Goal: Task Accomplishment & Management: Manage account settings

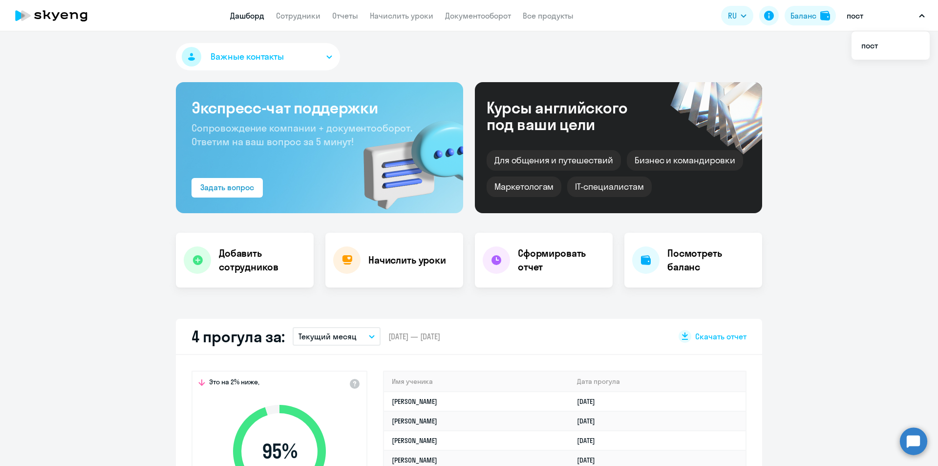
select select "30"
click at [460, 401] on td "[PERSON_NAME]" at bounding box center [476, 401] width 185 height 20
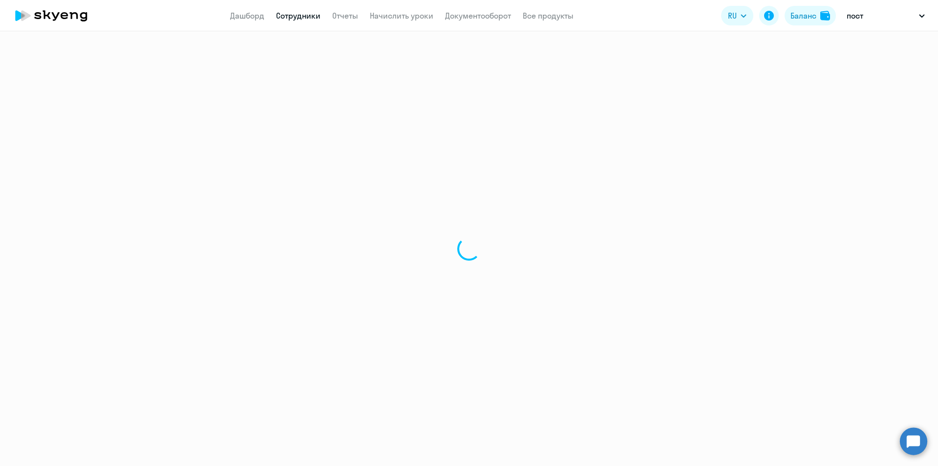
select select "english"
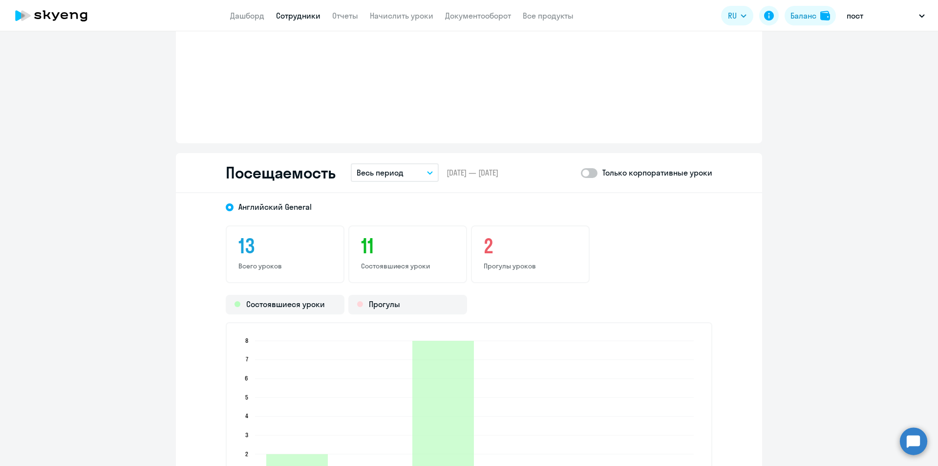
scroll to position [1124, 0]
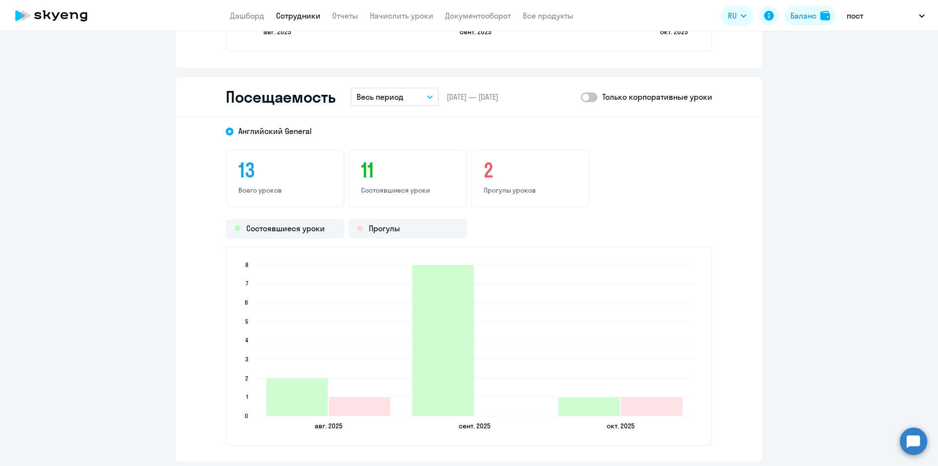
click at [252, 21] on app-menu-item-link "Дашборд" at bounding box center [247, 16] width 34 height 12
click at [252, 16] on link "Дашборд" at bounding box center [247, 16] width 34 height 10
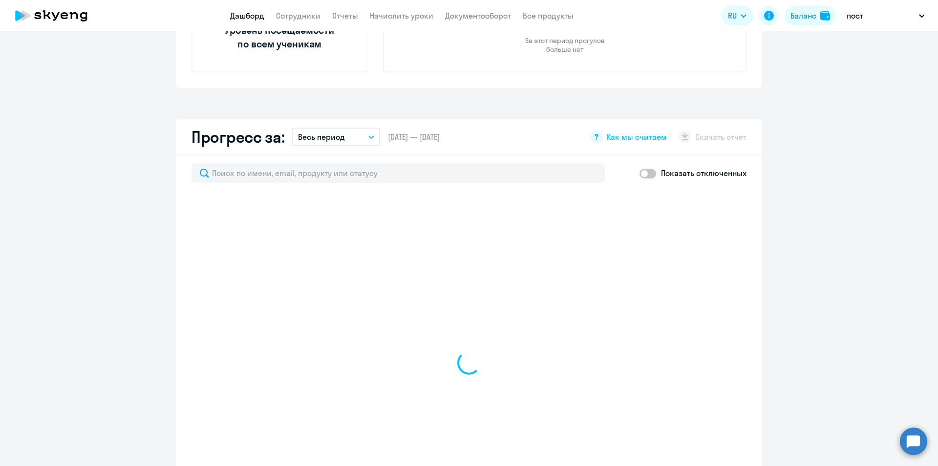
scroll to position [183, 0]
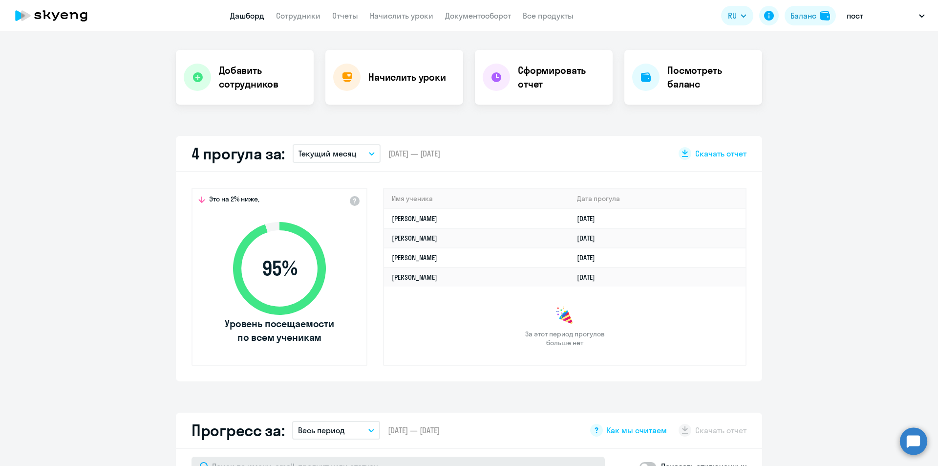
select select "30"
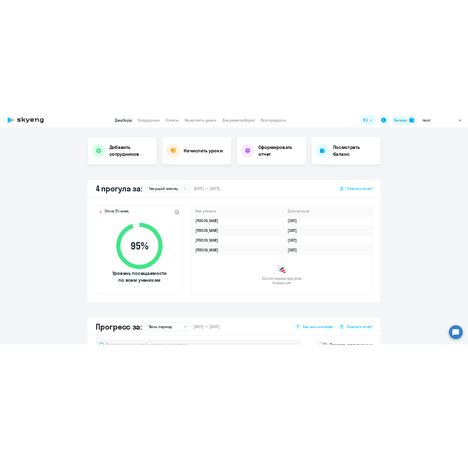
scroll to position [0, 0]
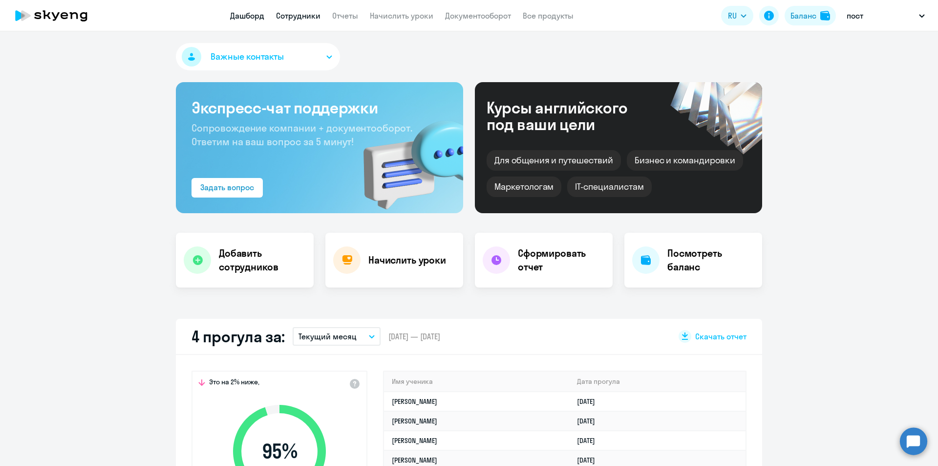
click at [302, 17] on link "Сотрудники" at bounding box center [298, 16] width 44 height 10
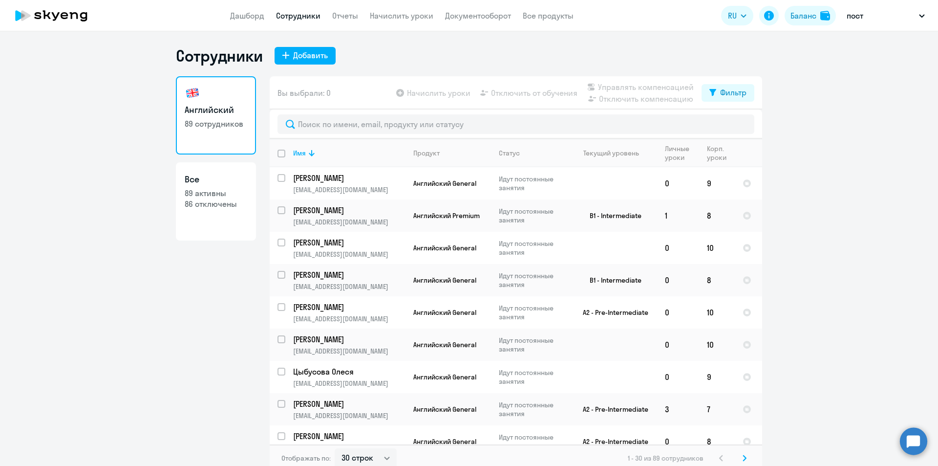
click at [727, 68] on div "Сотрудники Добавить Английский 89 сотрудников Все 89 активны 86 отключены Вы вы…" at bounding box center [469, 259] width 586 height 426
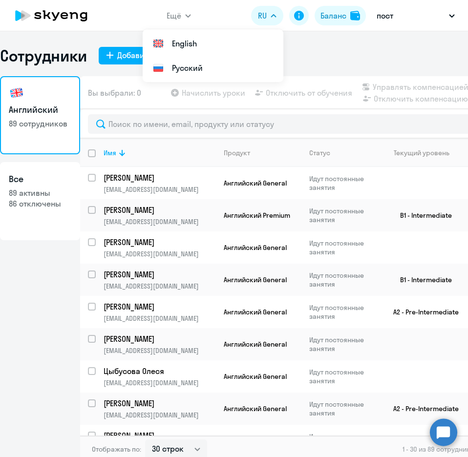
click at [354, 48] on div "Сотрудники Добавить" at bounding box center [234, 56] width 468 height 20
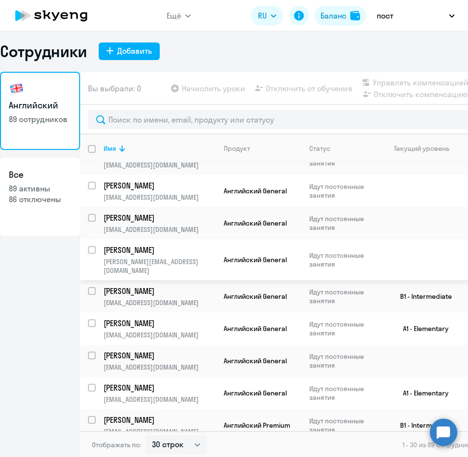
scroll to position [6, 0]
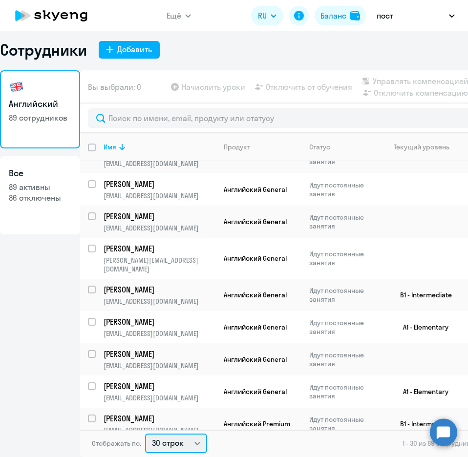
click at [174, 444] on select "30 строк 50 строк 100 строк" at bounding box center [176, 444] width 62 height 20
select select "100"
click at [145, 434] on select "30 строк 50 строк 100 строк" at bounding box center [176, 444] width 62 height 20
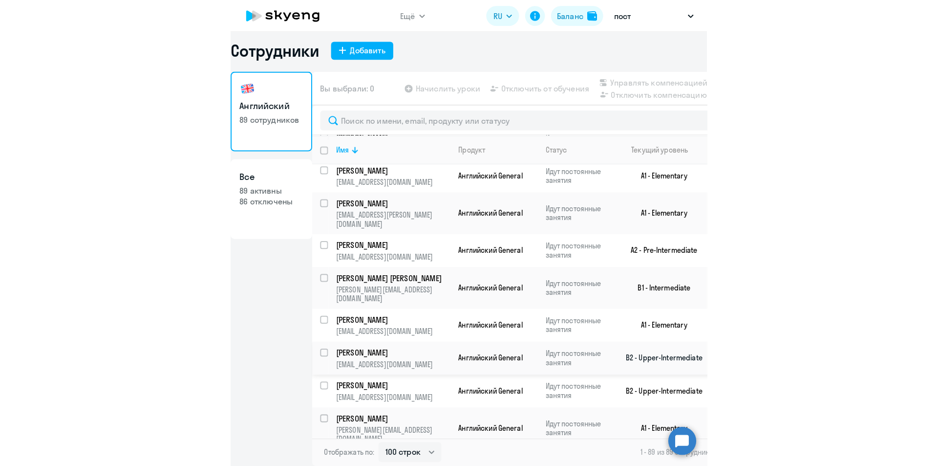
scroll to position [2629, 0]
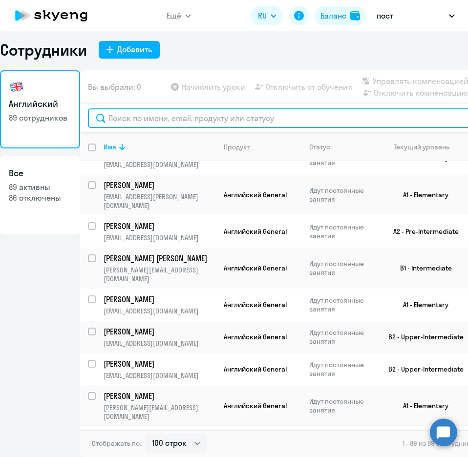
click at [378, 117] on input "text" at bounding box center [308, 118] width 441 height 20
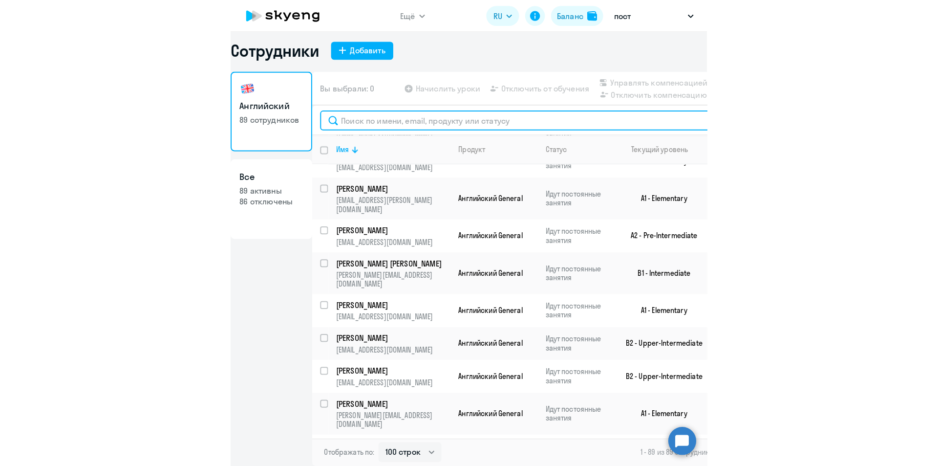
scroll to position [2613, 0]
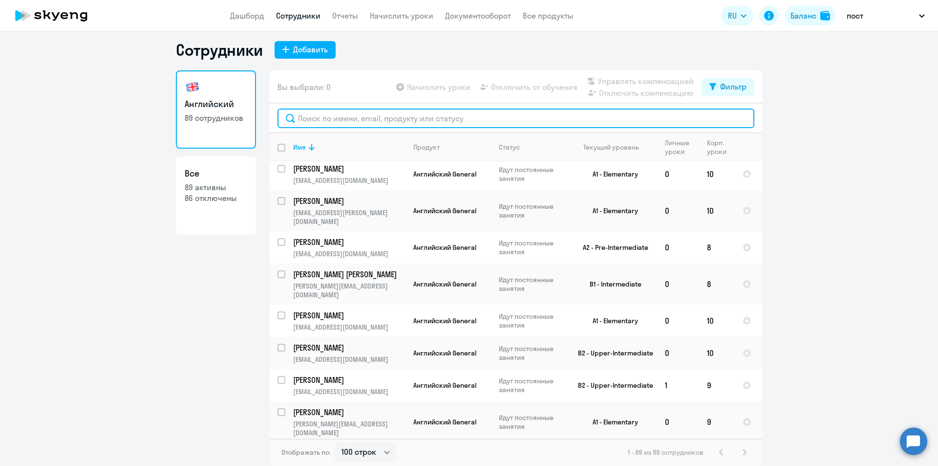
click at [419, 116] on input "text" at bounding box center [515, 118] width 477 height 20
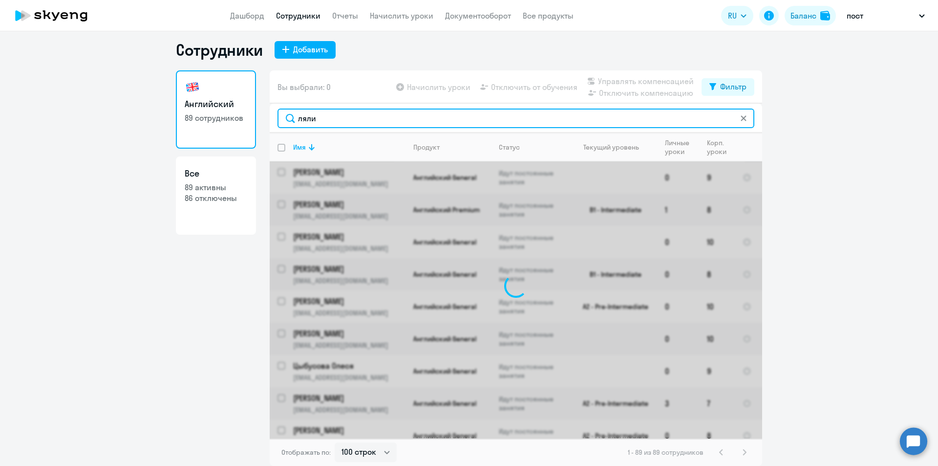
scroll to position [0, 0]
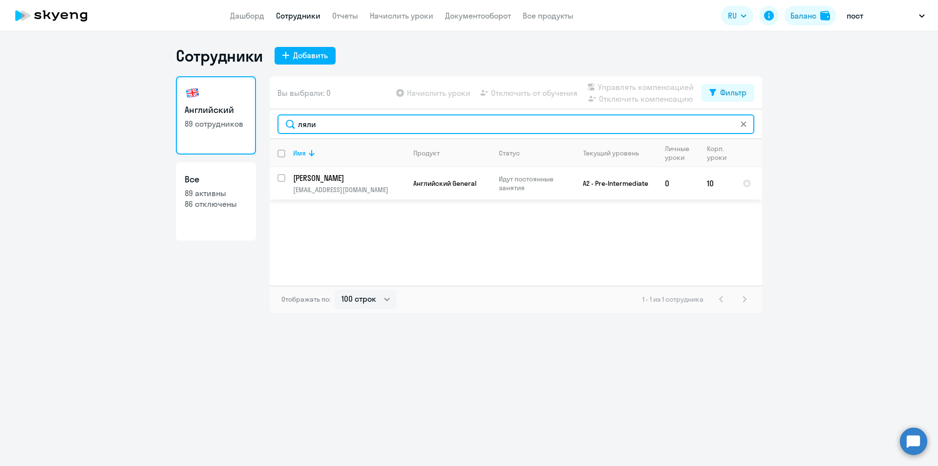
type input "ляли"
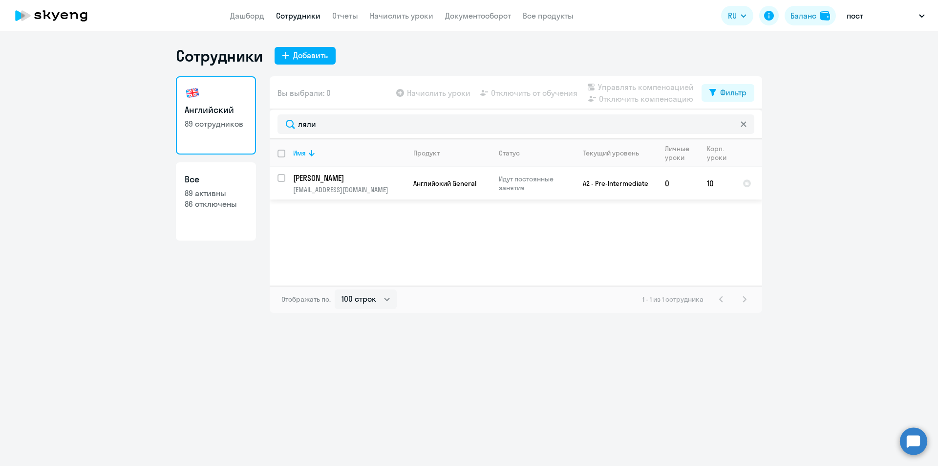
click at [282, 178] on input "select row 22477736" at bounding box center [287, 184] width 20 height 20
checkbox input "true"
click at [539, 91] on span "Отключить от обучения" at bounding box center [534, 93] width 86 height 12
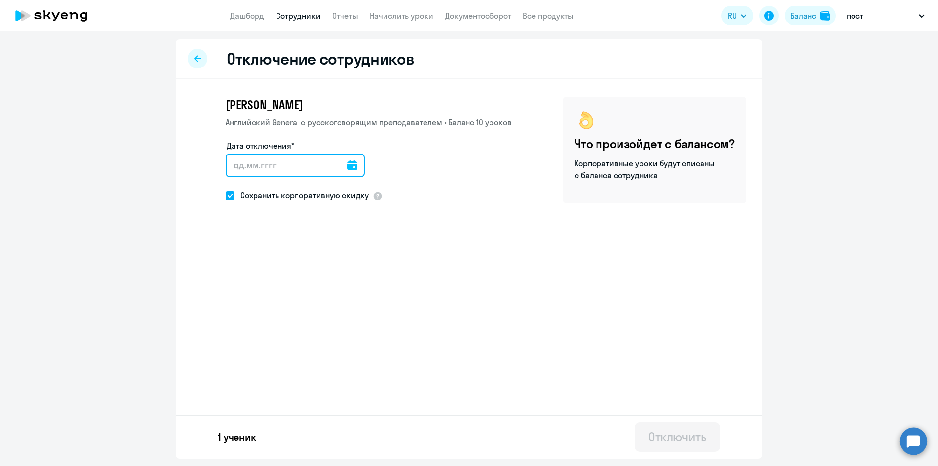
click at [303, 159] on input "Дата отключения*" at bounding box center [295, 164] width 139 height 23
click at [347, 165] on icon at bounding box center [352, 165] width 10 height 10
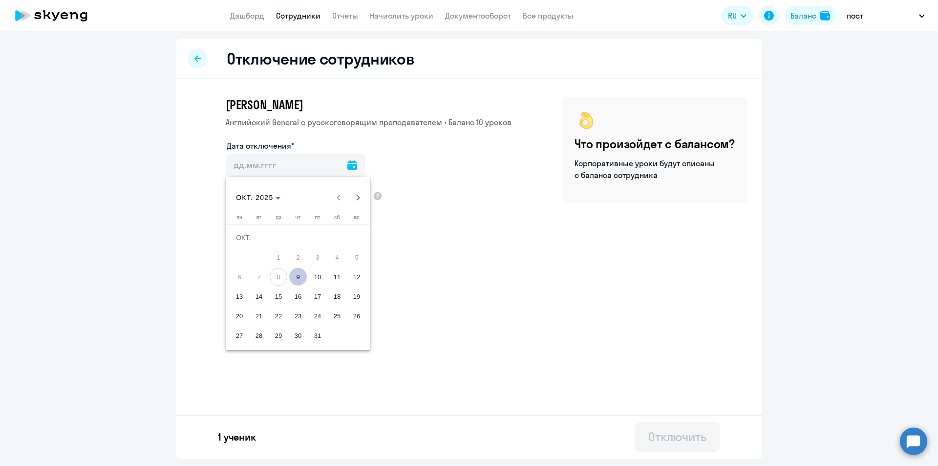
click at [298, 275] on span "9" at bounding box center [298, 277] width 18 height 18
type input "[DATE]"
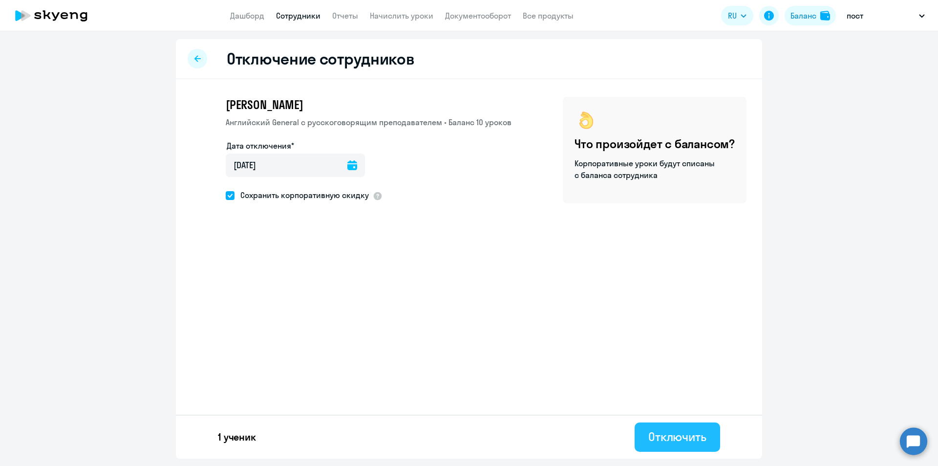
click at [663, 441] on div "Отключить" at bounding box center [677, 436] width 58 height 16
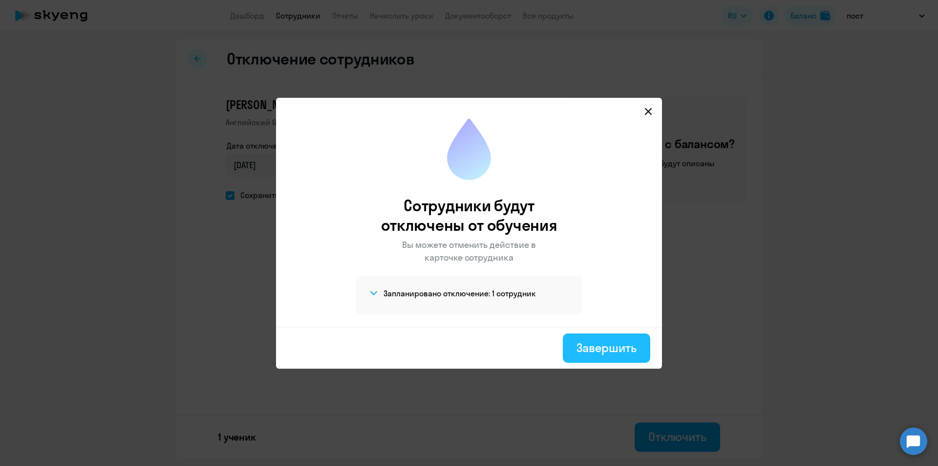
click at [573, 343] on button "Завершить" at bounding box center [606, 347] width 87 height 29
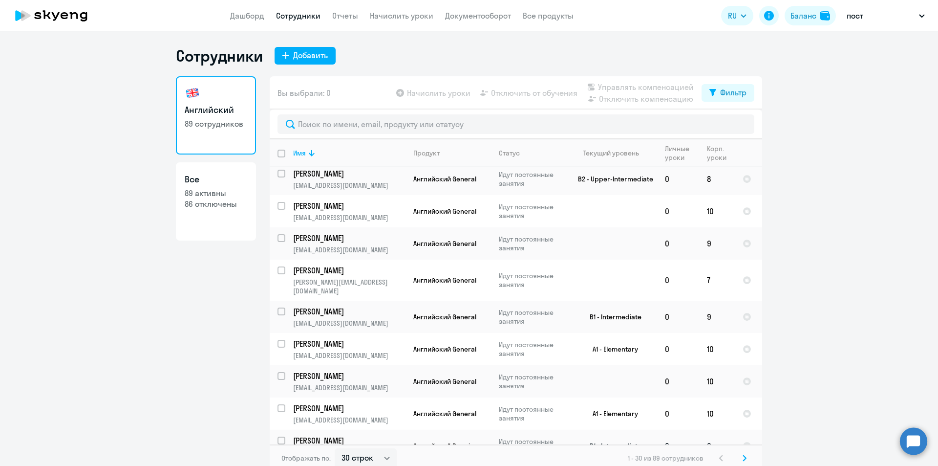
scroll to position [6, 0]
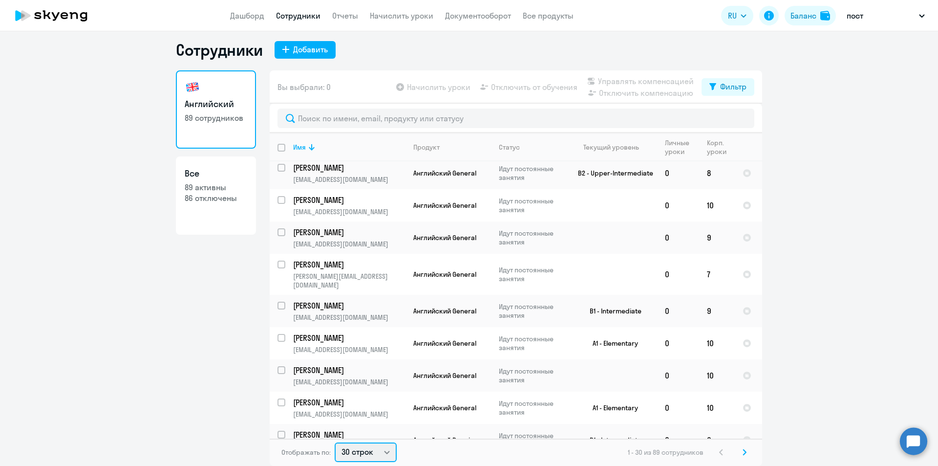
click at [363, 455] on select "30 строк 50 строк 100 строк" at bounding box center [366, 452] width 62 height 20
click at [363, 452] on select "30 строк 50 строк 100 строк" at bounding box center [366, 452] width 62 height 20
select select "100"
click at [335, 442] on select "30 строк 50 строк 100 строк" at bounding box center [366, 452] width 62 height 20
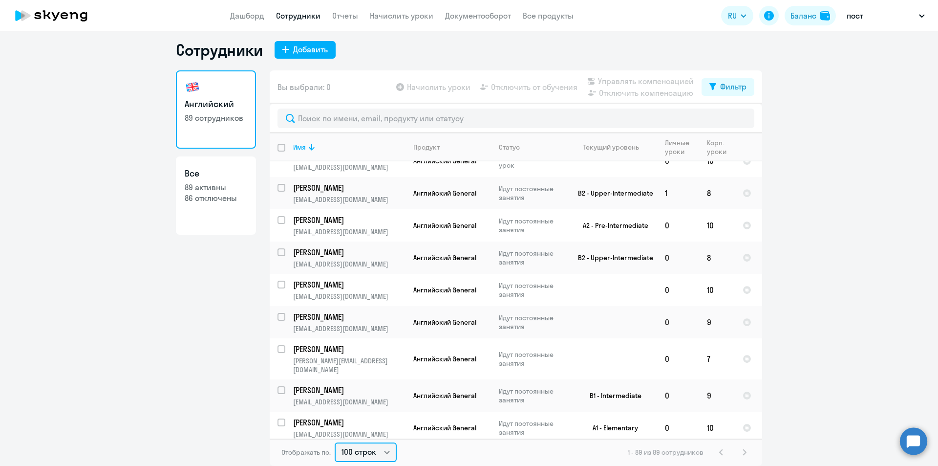
scroll to position [690, 0]
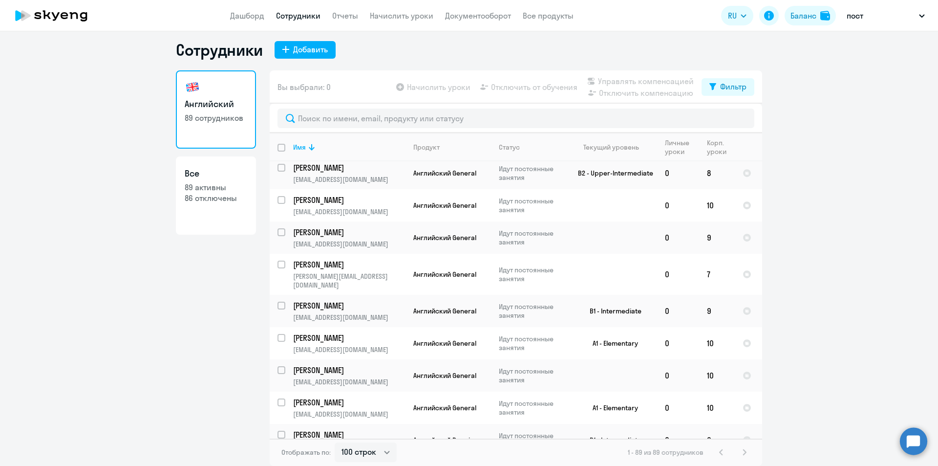
drag, startPoint x: 833, startPoint y: 389, endPoint x: 756, endPoint y: 398, distance: 77.2
click at [833, 389] on ng-component "Сотрудники Добавить Английский 89 сотрудников Все 89 активны 86 отключены Вы вы…" at bounding box center [469, 253] width 938 height 426
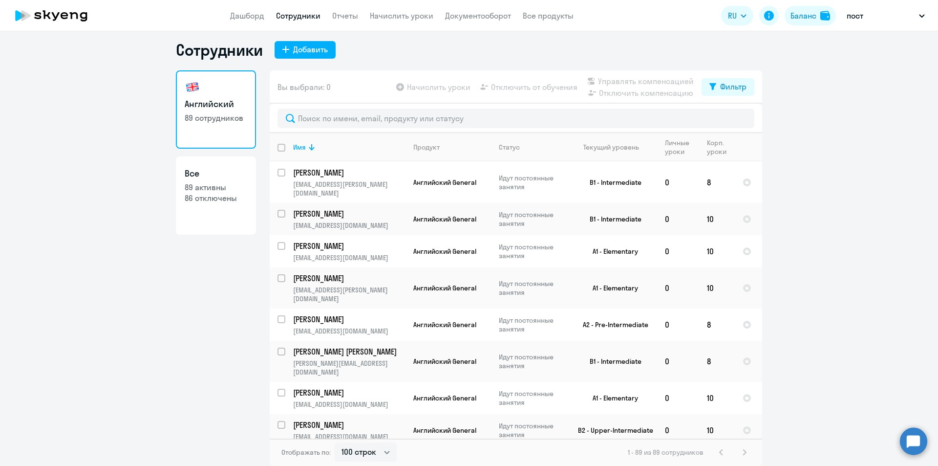
scroll to position [2613, 0]
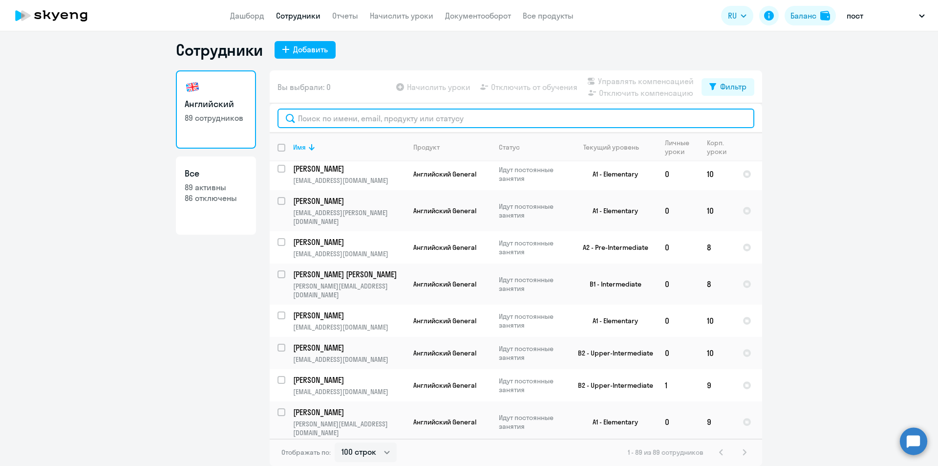
click at [468, 122] on input "text" at bounding box center [515, 118] width 477 height 20
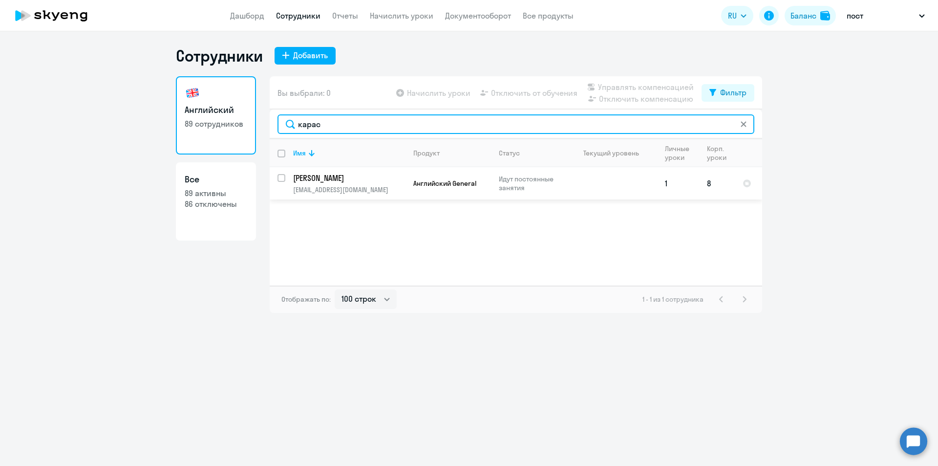
scroll to position [0, 0]
type input "карас"
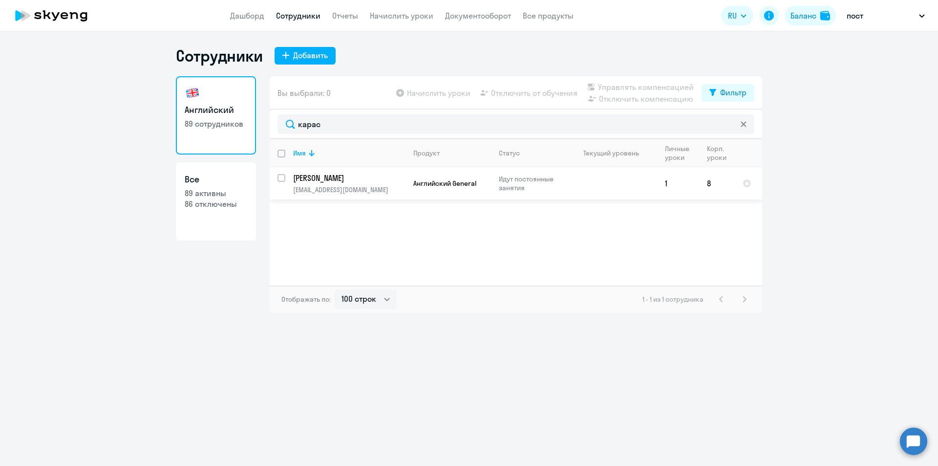
click at [277, 173] on div at bounding box center [281, 177] width 23 height 23
checkbox input "true"
click at [538, 88] on span "Отключить от обучения" at bounding box center [534, 93] width 86 height 12
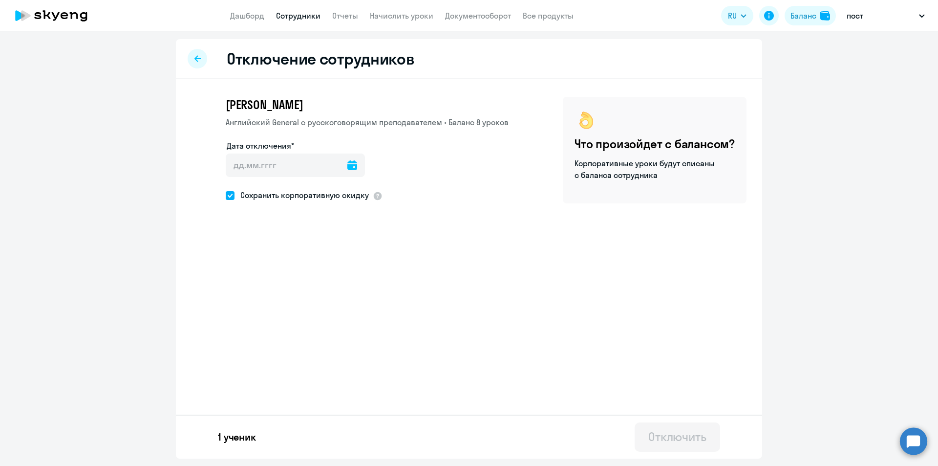
click at [347, 163] on icon at bounding box center [352, 165] width 10 height 10
click at [299, 274] on span "9" at bounding box center [298, 277] width 18 height 18
type input "[DATE]"
click at [677, 444] on button "Отключить" at bounding box center [677, 436] width 85 height 29
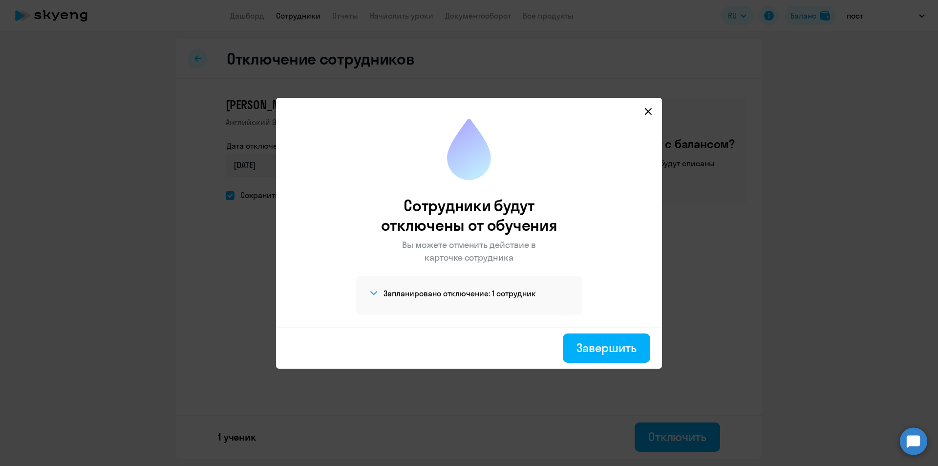
click at [647, 111] on icon at bounding box center [648, 111] width 8 height 8
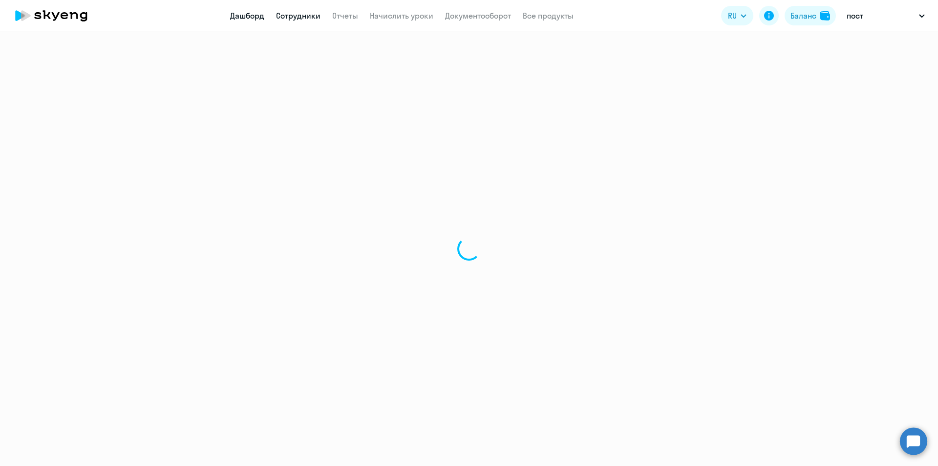
select select "30"
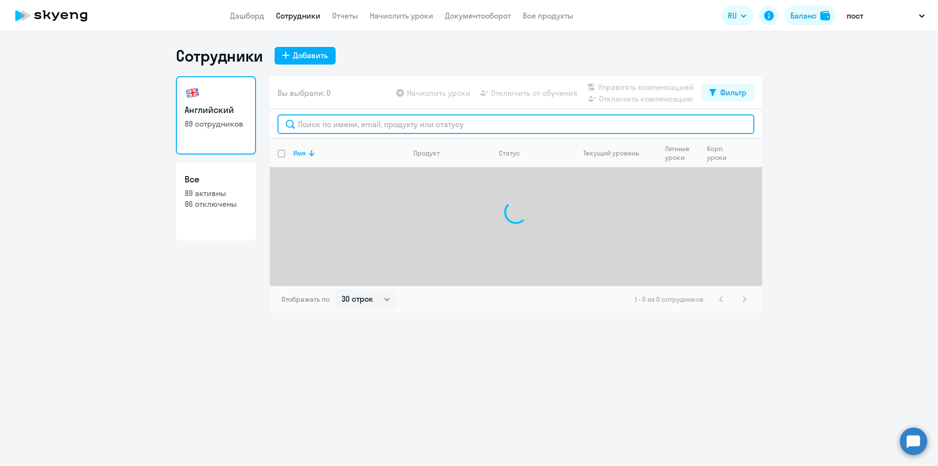
click at [447, 130] on input "text" at bounding box center [515, 124] width 477 height 20
type input "страгис"
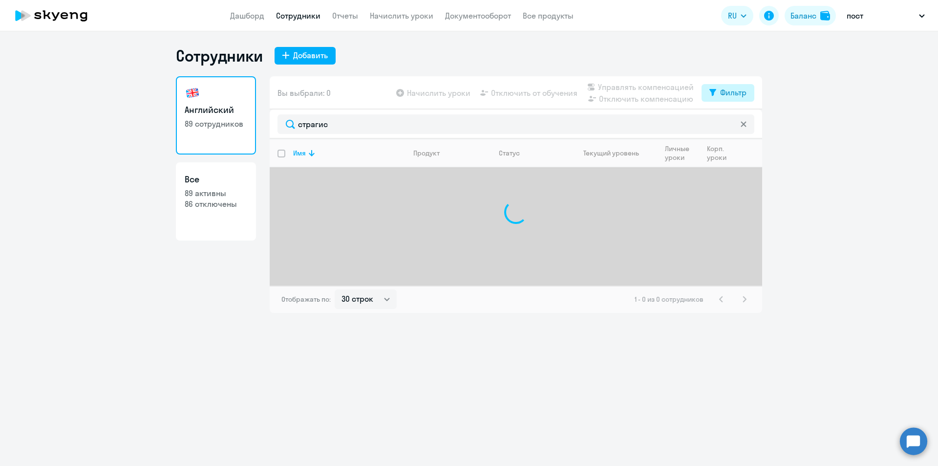
click at [731, 95] on div "Фильтр" at bounding box center [733, 92] width 26 height 12
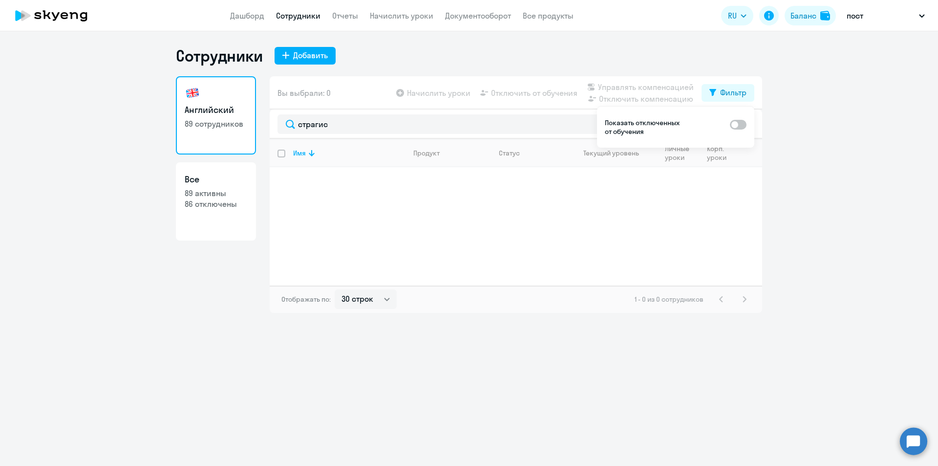
click at [737, 125] on span at bounding box center [738, 125] width 17 height 10
click at [730, 125] on input "checkbox" at bounding box center [729, 124] width 0 height 0
checkbox input "true"
click at [326, 179] on p "[PERSON_NAME]" at bounding box center [348, 177] width 110 height 11
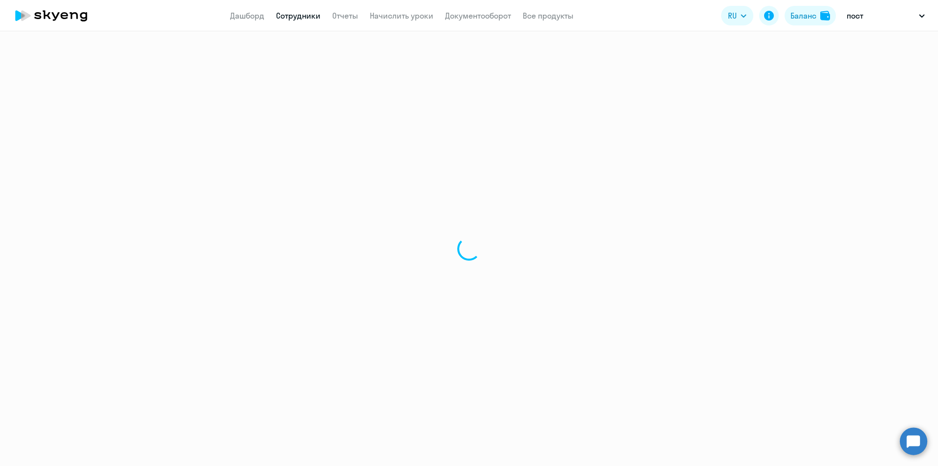
select select "english"
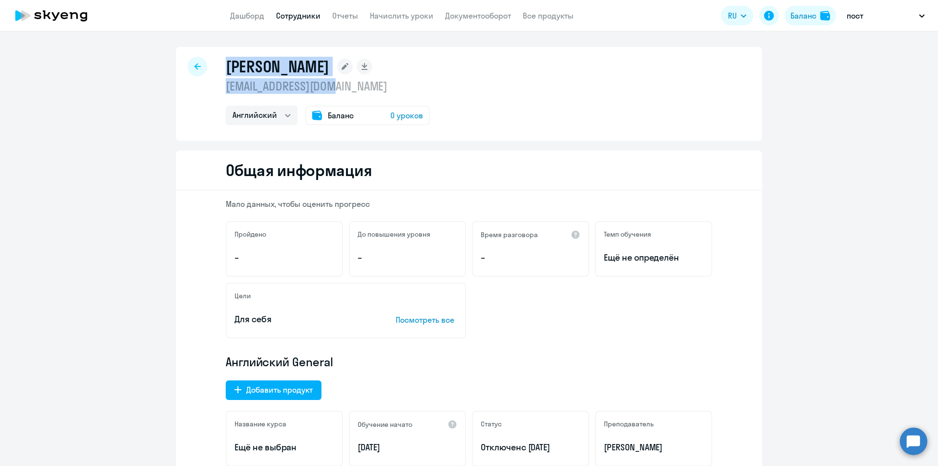
drag, startPoint x: 223, startPoint y: 64, endPoint x: 395, endPoint y: 86, distance: 173.3
click at [395, 86] on div "[PERSON_NAME] [EMAIL_ADDRESS][DOMAIN_NAME] Английский Баланс 0 уроков" at bounding box center [328, 91] width 204 height 68
copy div "[PERSON_NAME] [EMAIL_ADDRESS][DOMAIN_NAME]"
click at [399, 175] on div "Общая информация" at bounding box center [469, 170] width 586 height 40
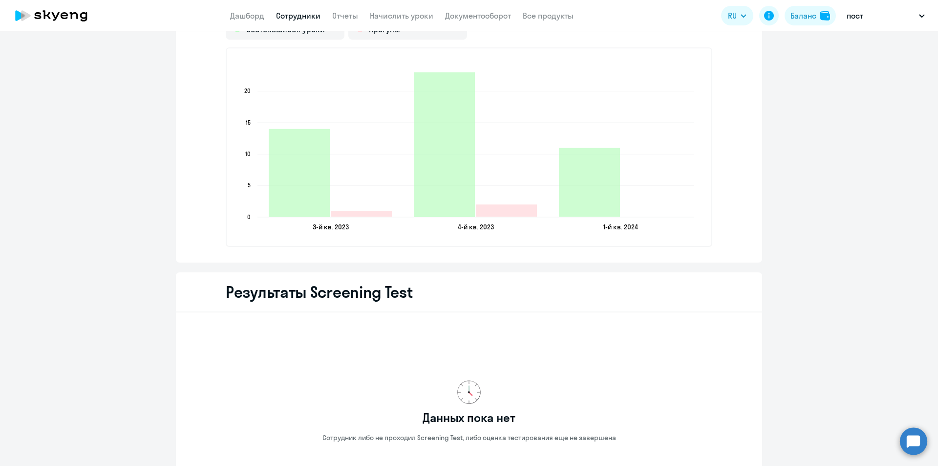
scroll to position [1368, 0]
